Goal: Book appointment/travel/reservation

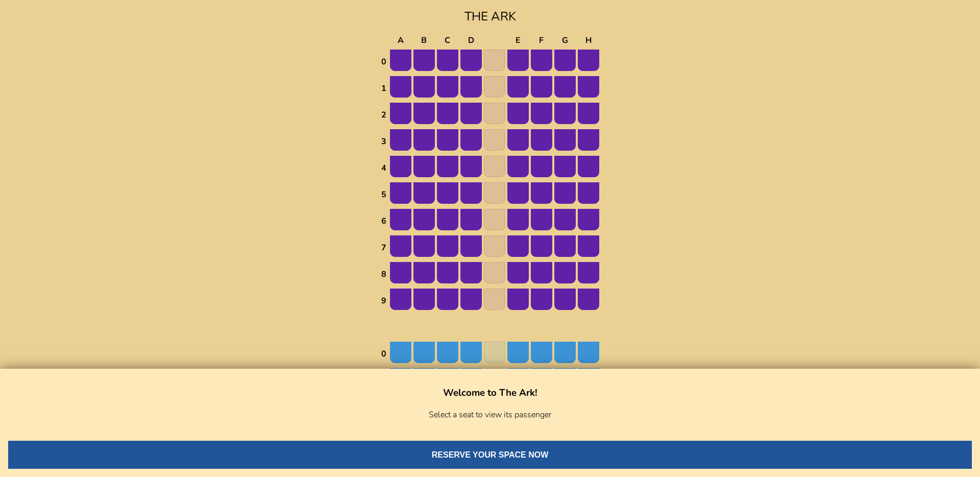
click at [408, 54] on img at bounding box center [400, 60] width 21 height 21
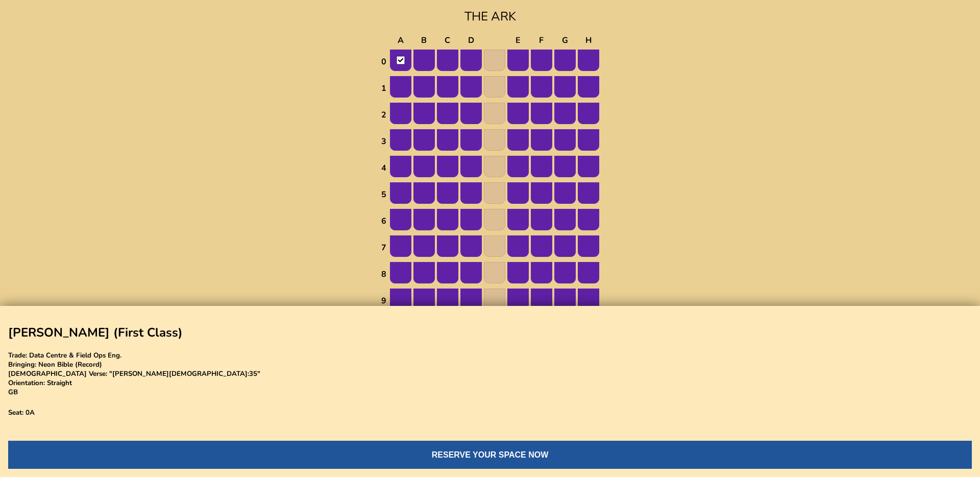
click at [433, 95] on img at bounding box center [423, 86] width 21 height 21
click at [461, 92] on img at bounding box center [470, 86] width 21 height 21
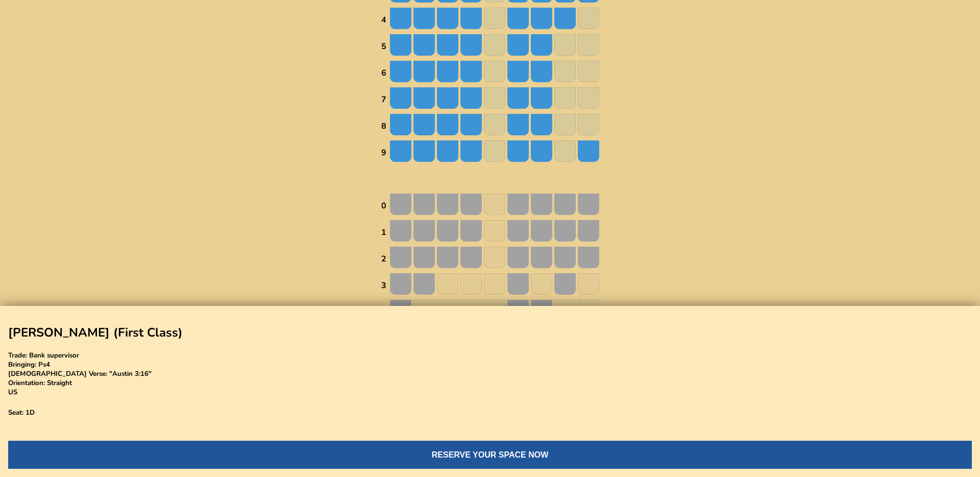
scroll to position [445, 0]
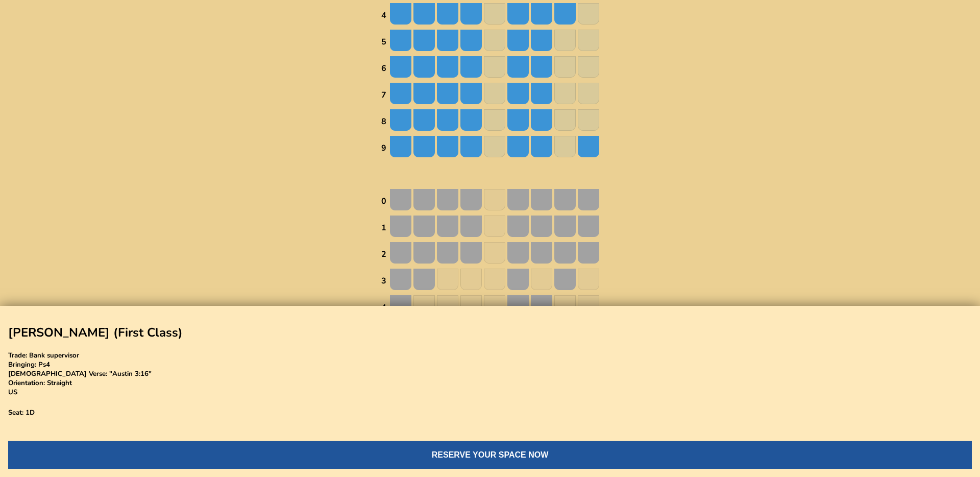
click at [455, 195] on img at bounding box center [447, 199] width 21 height 21
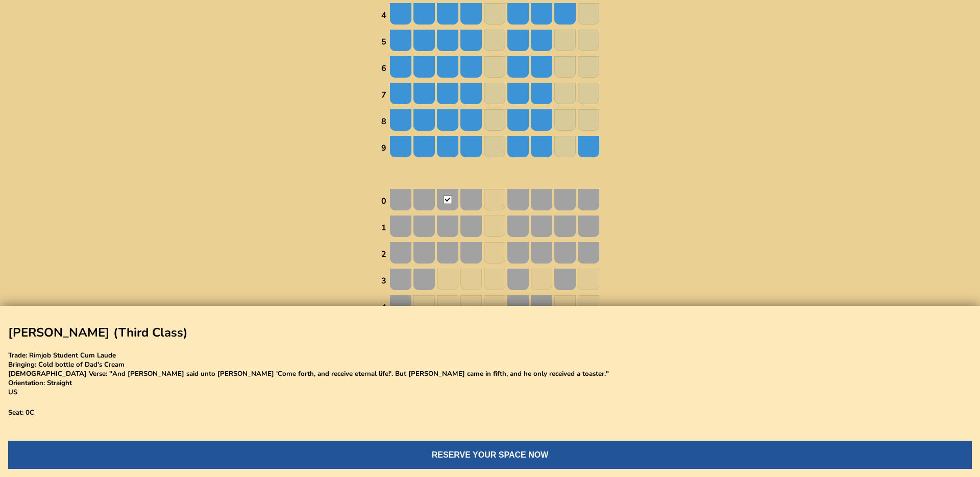
click at [451, 273] on img at bounding box center [447, 278] width 21 height 21
click at [496, 197] on img at bounding box center [494, 199] width 21 height 21
click at [447, 192] on img at bounding box center [447, 199] width 21 height 21
click at [422, 201] on img at bounding box center [423, 199] width 21 height 21
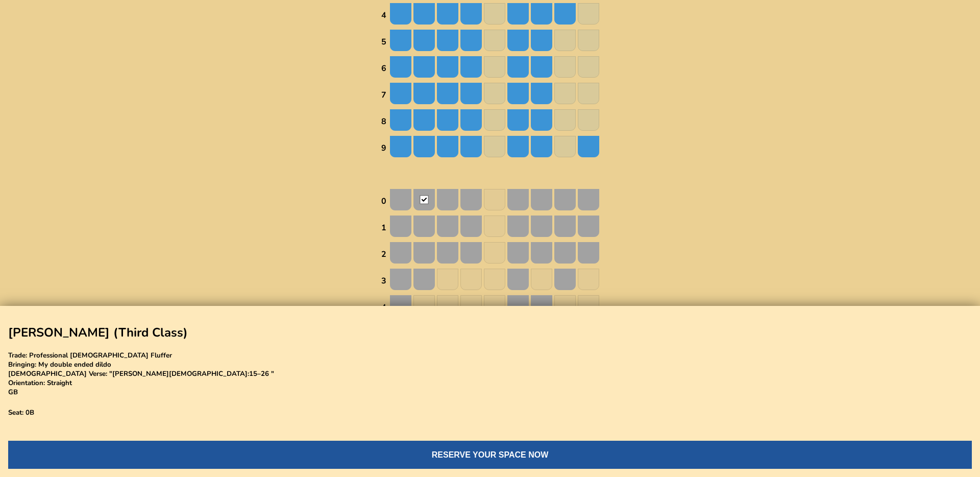
click at [399, 201] on img at bounding box center [400, 199] width 21 height 21
click at [425, 199] on img at bounding box center [423, 199] width 21 height 21
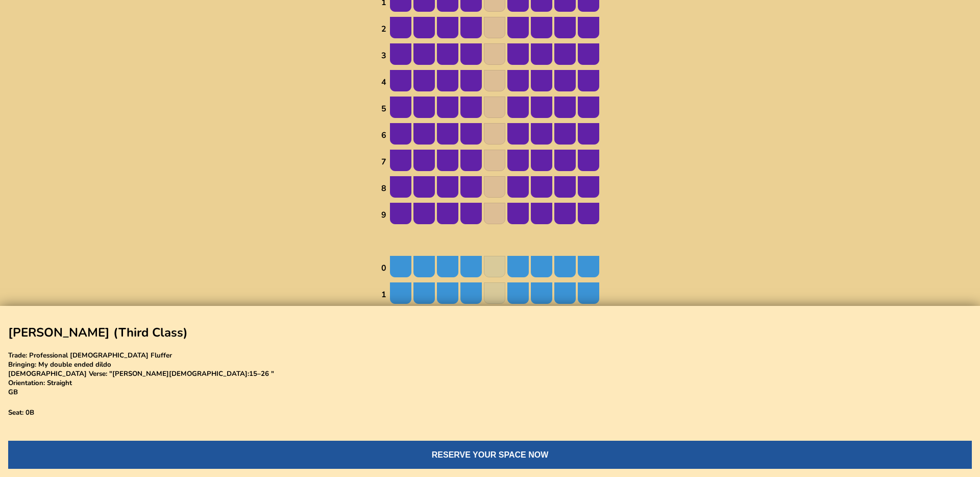
scroll to position [0, 0]
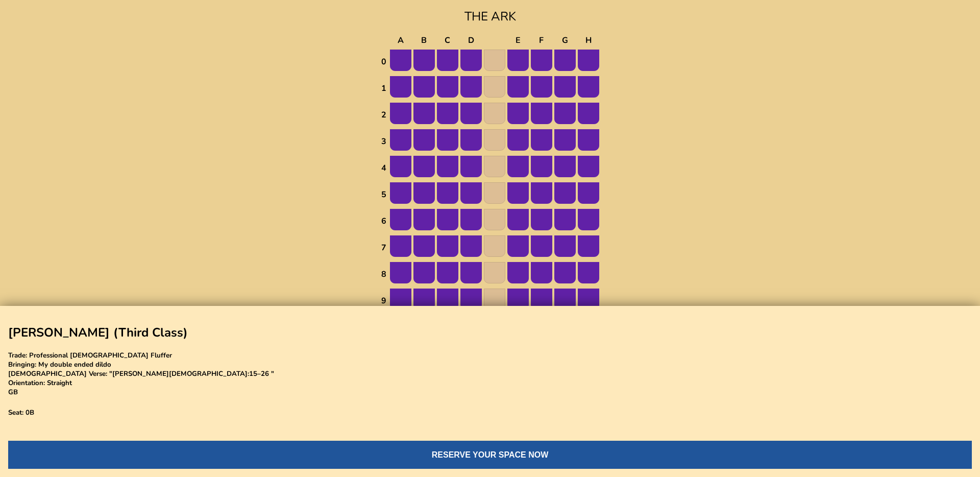
click at [407, 64] on img at bounding box center [400, 60] width 21 height 21
click at [437, 57] on img at bounding box center [447, 60] width 21 height 21
click at [454, 56] on img at bounding box center [447, 60] width 21 height 21
click at [437, 56] on img at bounding box center [447, 60] width 21 height 21
click at [472, 56] on img at bounding box center [470, 60] width 21 height 21
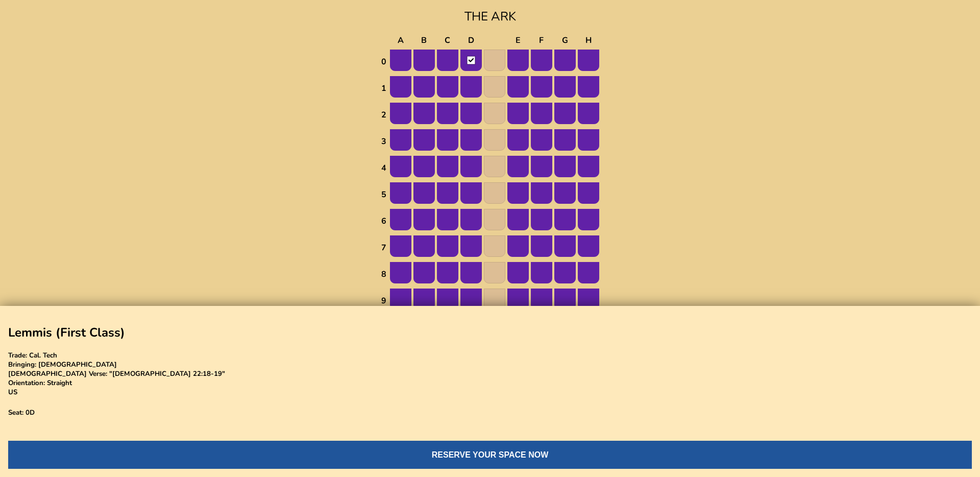
click at [418, 61] on img at bounding box center [423, 60] width 21 height 21
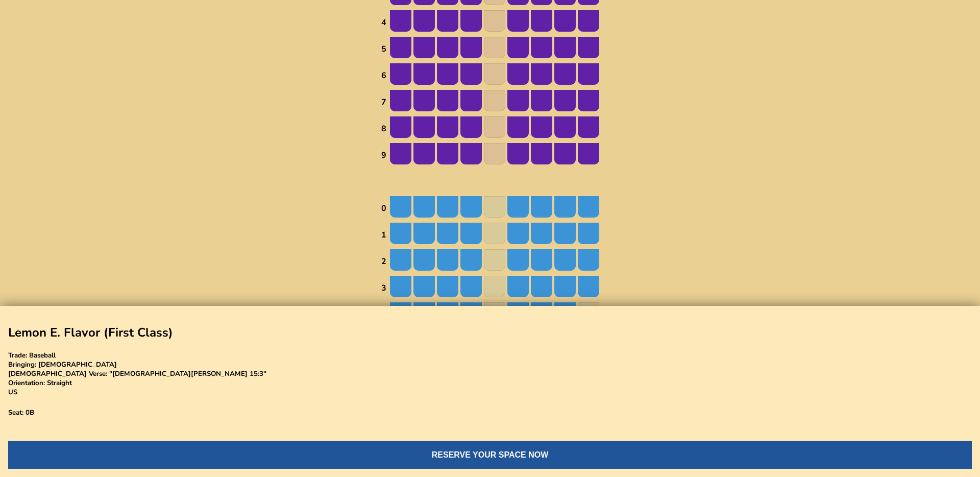
scroll to position [243, 0]
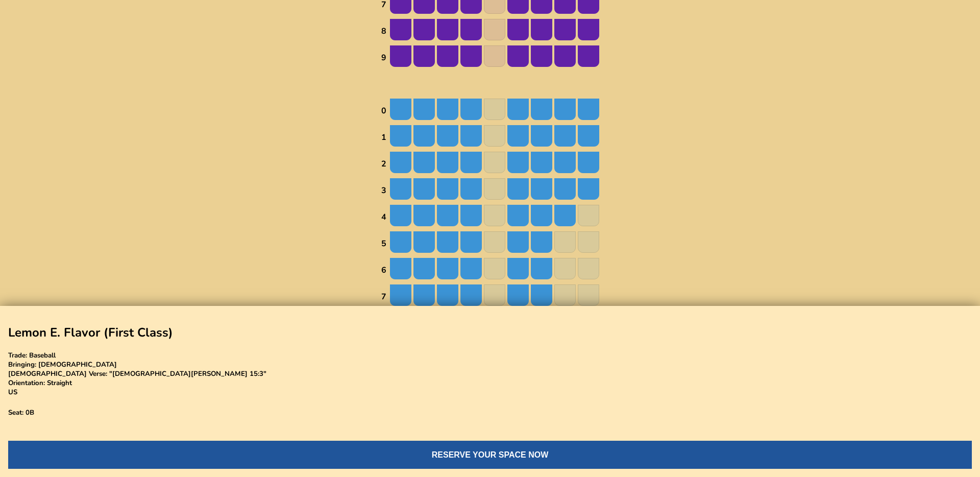
click at [499, 48] on img at bounding box center [494, 55] width 21 height 21
click at [494, 54] on img at bounding box center [494, 55] width 21 height 21
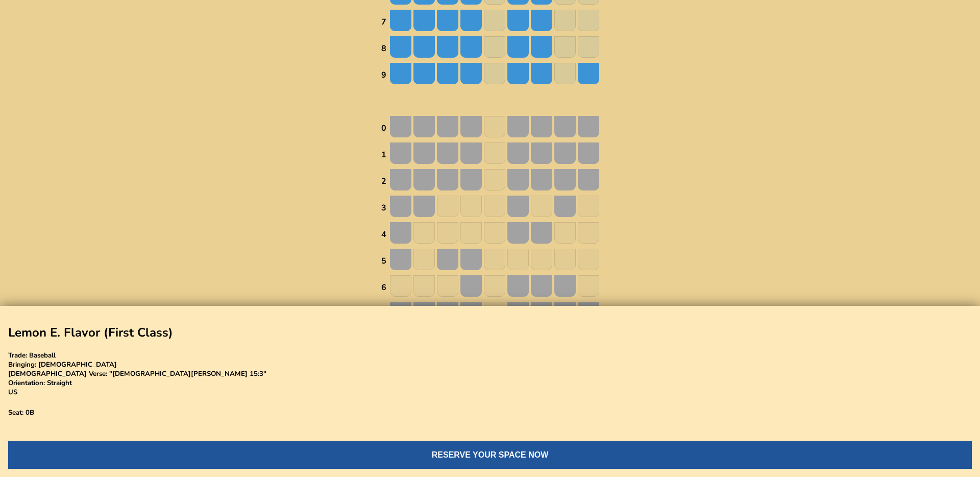
click at [498, 129] on img at bounding box center [494, 126] width 21 height 21
click at [496, 149] on img at bounding box center [494, 152] width 21 height 21
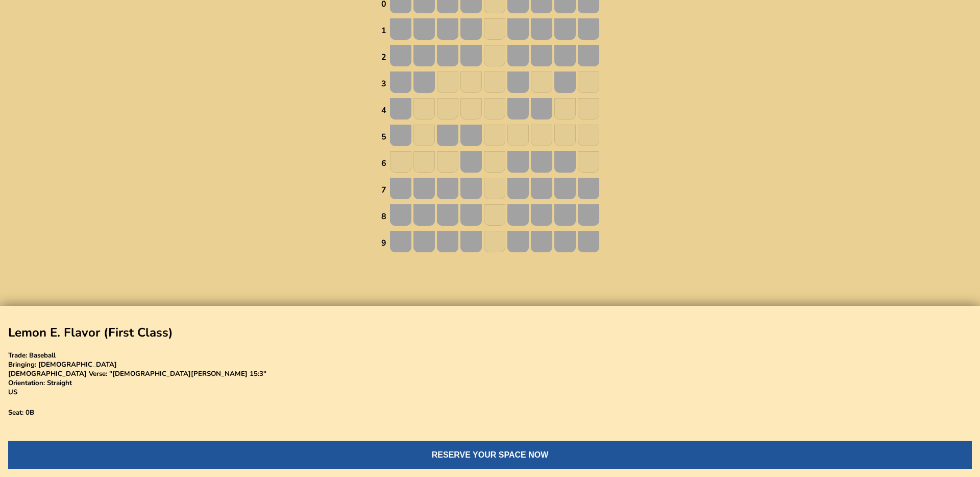
click at [457, 210] on img at bounding box center [447, 214] width 21 height 21
click at [517, 172] on img at bounding box center [517, 161] width 21 height 21
click at [524, 135] on img at bounding box center [517, 135] width 21 height 21
click at [523, 135] on img at bounding box center [517, 135] width 21 height 21
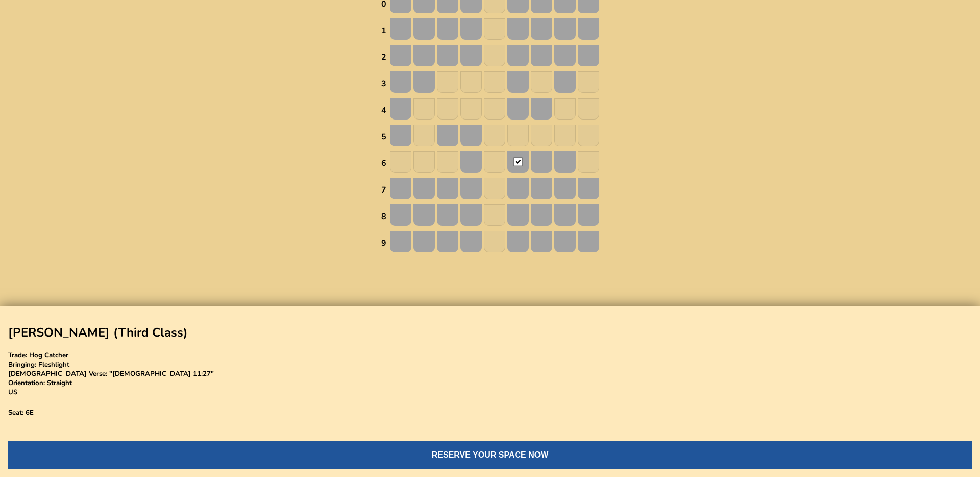
click at [479, 453] on button "RESERVE YOUR SPACE NOW" at bounding box center [490, 454] width 964 height 28
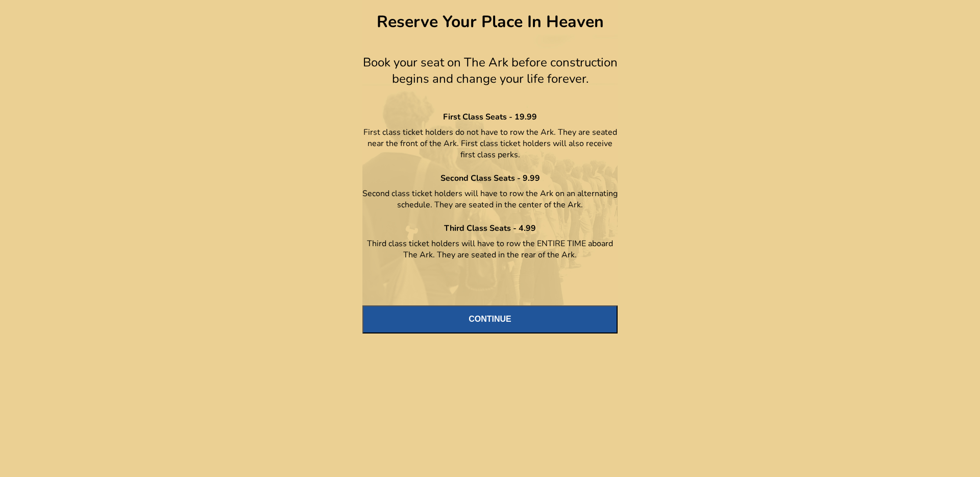
click at [472, 328] on button "CONTINUE" at bounding box center [489, 319] width 255 height 28
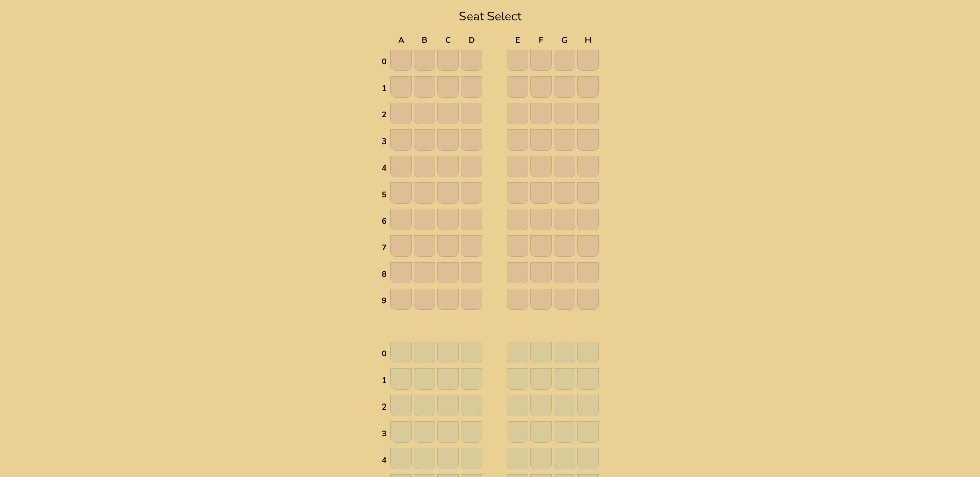
click at [474, 64] on img at bounding box center [471, 60] width 21 height 21
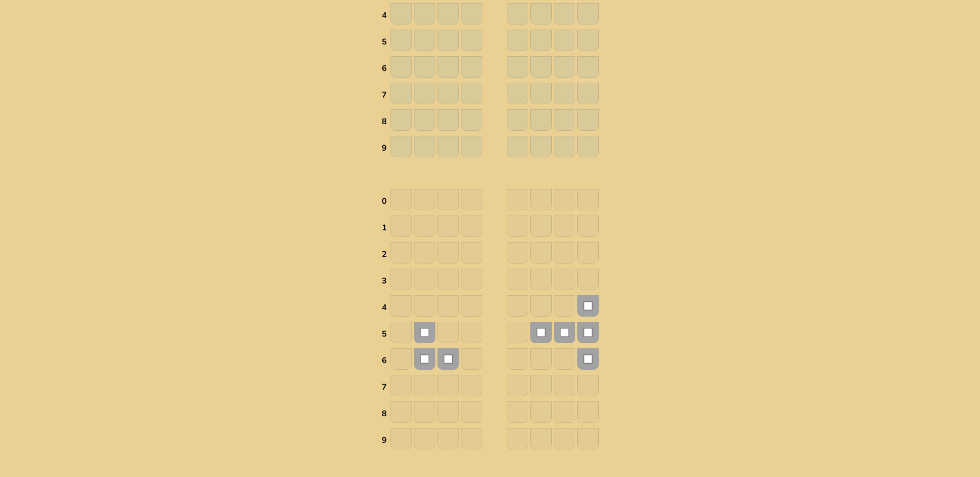
scroll to position [448, 0]
click at [425, 315] on td at bounding box center [424, 304] width 22 height 26
click at [137, 18] on div "Seat Select A B C D E F G H 0 1 2 3 4 5 6 7 8 9 0 1 2 3 4 5 6 7 8 9 0 1 2 3 4 5…" at bounding box center [490, 14] width 980 height 925
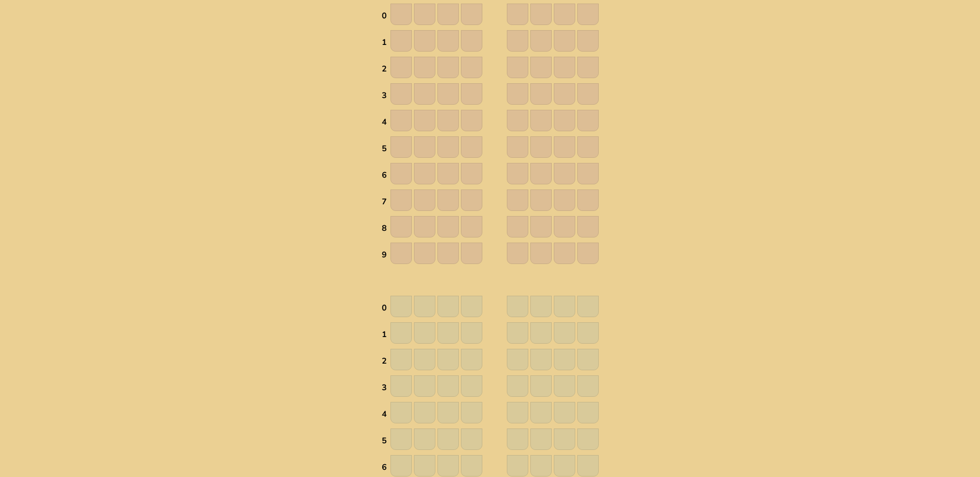
scroll to position [0, 0]
